Goal: Complete application form

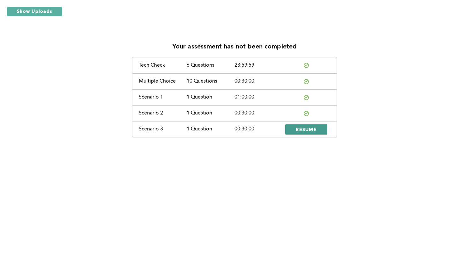
click at [301, 132] on span "RESUME" at bounding box center [306, 129] width 21 height 6
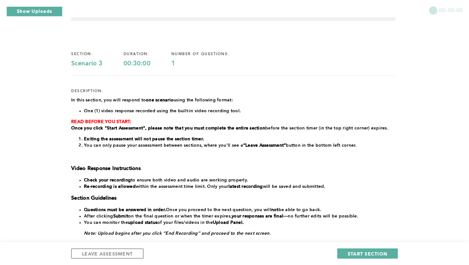
scroll to position [17, 0]
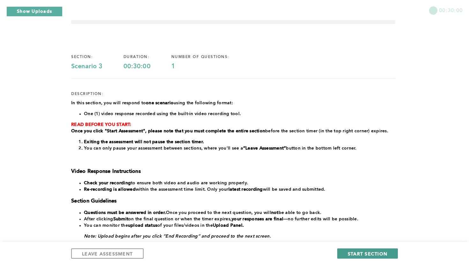
click at [368, 253] on span "START SECTION" at bounding box center [368, 254] width 40 height 6
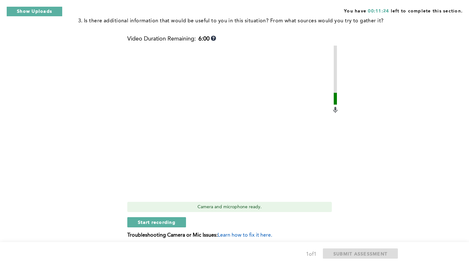
scroll to position [186, 0]
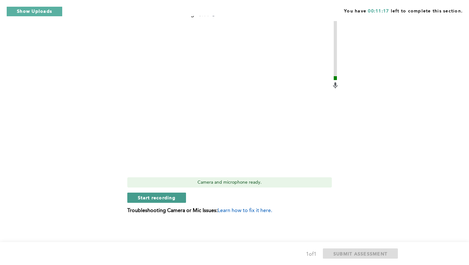
click at [144, 198] on span "Start recording" at bounding box center [157, 198] width 38 height 6
click at [150, 200] on span "Stop recording" at bounding box center [156, 198] width 37 height 6
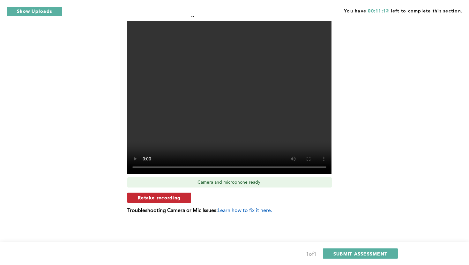
click at [177, 198] on span "Retake recording" at bounding box center [159, 198] width 43 height 6
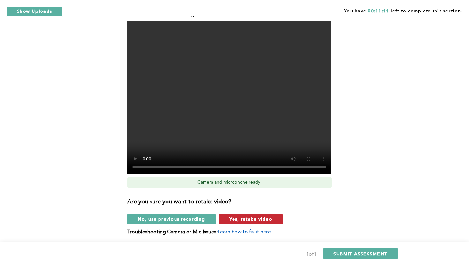
click at [229, 219] on button "Yes, retake video" at bounding box center [251, 219] width 64 height 10
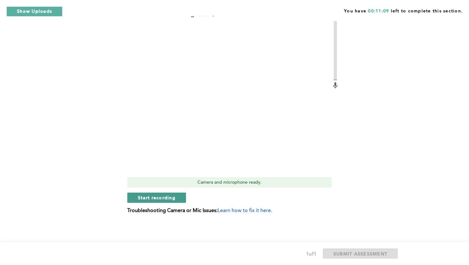
click at [145, 197] on span "Start recording" at bounding box center [157, 198] width 38 height 6
click at [164, 199] on span "Stop recording" at bounding box center [156, 198] width 37 height 6
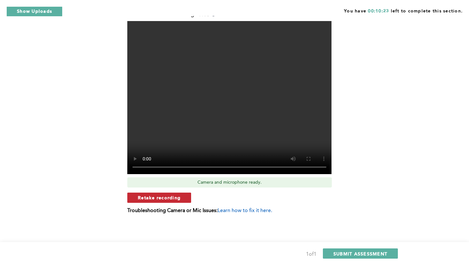
click at [177, 199] on span "Retake recording" at bounding box center [159, 198] width 43 height 6
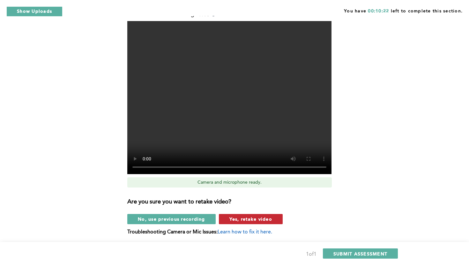
click at [227, 218] on button "Yes, retake video" at bounding box center [251, 219] width 64 height 10
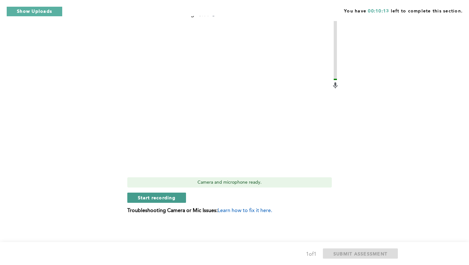
click at [177, 199] on button "Start recording" at bounding box center [156, 198] width 59 height 10
click at [160, 202] on button "Stop recording" at bounding box center [156, 198] width 58 height 10
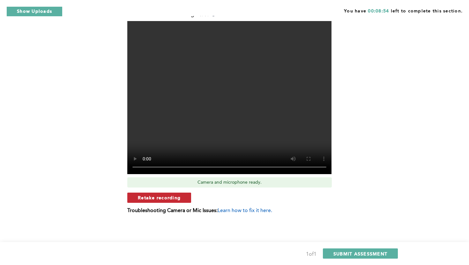
click at [174, 196] on span "Retake recording" at bounding box center [159, 198] width 43 height 6
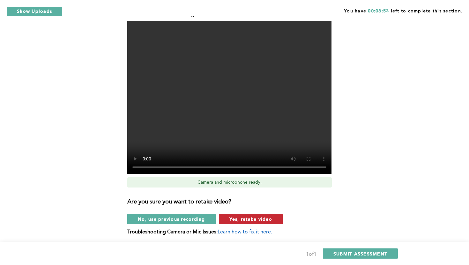
click at [230, 220] on span "Yes, retake video" at bounding box center [251, 219] width 43 height 6
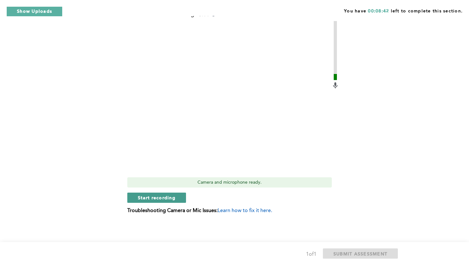
click at [164, 199] on span "Start recording" at bounding box center [157, 198] width 38 height 6
click at [156, 197] on span "Stop recording" at bounding box center [156, 198] width 37 height 6
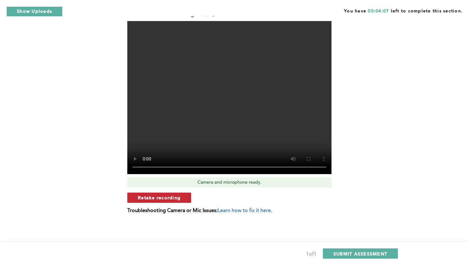
click at [162, 197] on span "Retake recording" at bounding box center [159, 198] width 43 height 6
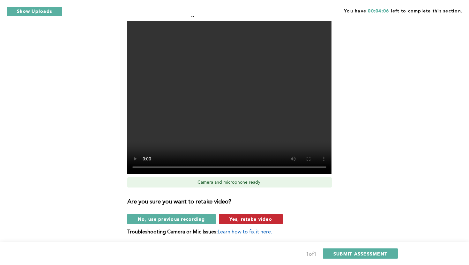
click at [234, 218] on span "Yes, retake video" at bounding box center [251, 219] width 43 height 6
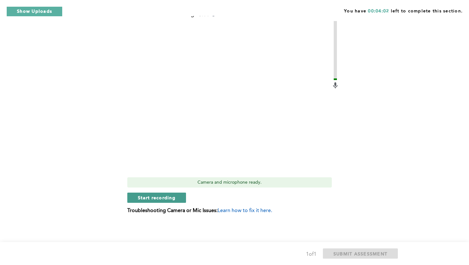
click at [162, 199] on span "Start recording" at bounding box center [157, 198] width 38 height 6
click at [165, 195] on span "Stop recording" at bounding box center [156, 198] width 37 height 6
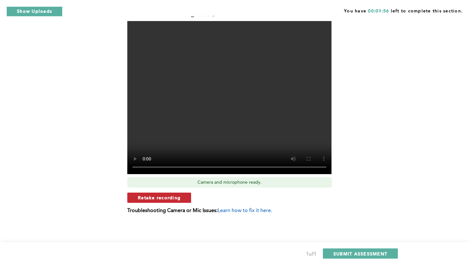
click at [175, 198] on span "Retake recording" at bounding box center [159, 198] width 43 height 6
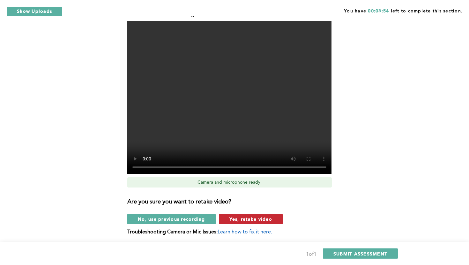
click at [236, 220] on span "Yes, retake video" at bounding box center [251, 219] width 43 height 6
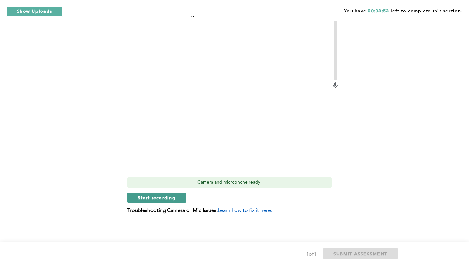
click at [173, 199] on span "Start recording" at bounding box center [157, 198] width 38 height 6
click at [156, 196] on span "Stop recording" at bounding box center [156, 198] width 37 height 6
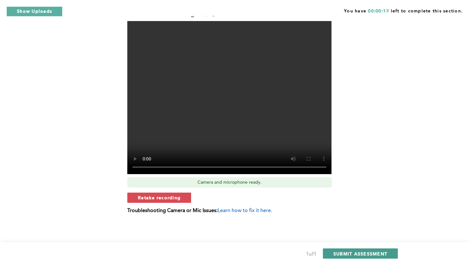
click at [341, 255] on span "SUBMIT ASSESSMENT" at bounding box center [361, 254] width 54 height 6
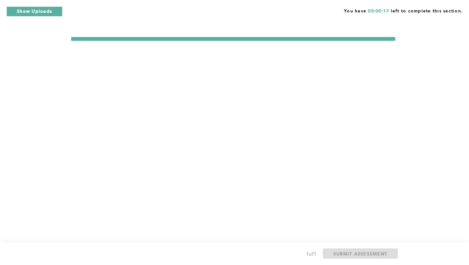
scroll to position [0, 0]
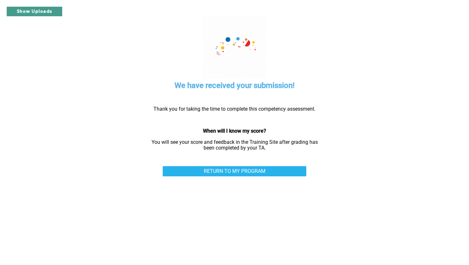
click at [42, 13] on button "Show Uploads" at bounding box center [34, 11] width 56 height 10
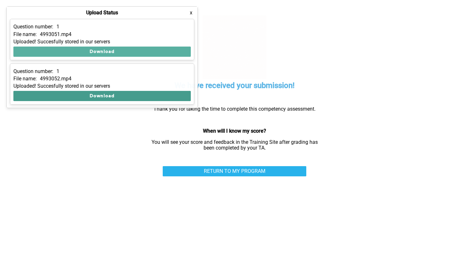
click at [106, 98] on button "Download" at bounding box center [102, 96] width 178 height 10
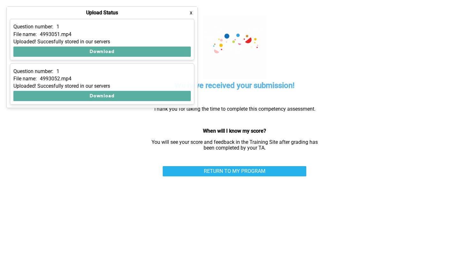
click at [275, 31] on div "We have received your submission!" at bounding box center [235, 53] width 120 height 76
click at [194, 15] on div "Upload Status x" at bounding box center [102, 13] width 191 height 12
click at [189, 14] on button "x" at bounding box center [191, 13] width 6 height 6
